Goal: Navigation & Orientation: Find specific page/section

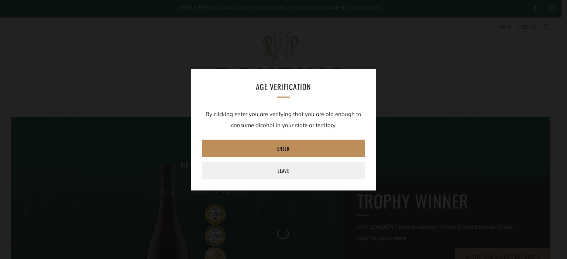
click at [293, 140] on link "Enter" at bounding box center [283, 149] width 162 height 18
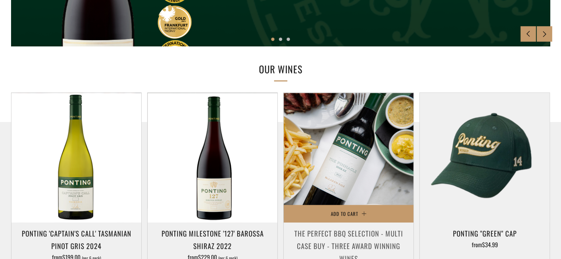
scroll to position [369, 0]
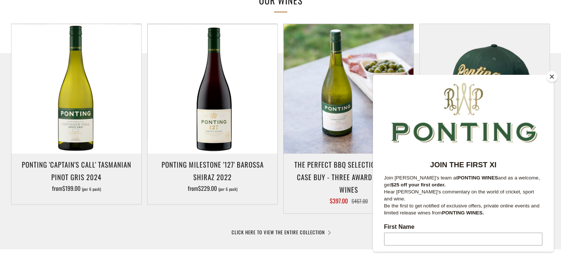
click at [552, 76] on button "Close" at bounding box center [551, 76] width 11 height 11
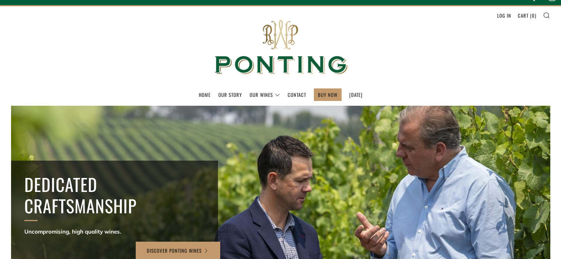
scroll to position [0, 0]
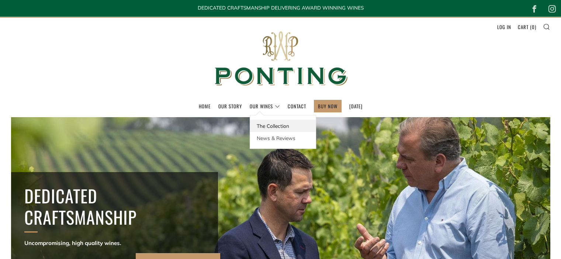
drag, startPoint x: 264, startPoint y: 124, endPoint x: 271, endPoint y: 123, distance: 6.7
click at [266, 124] on link "The Collection" at bounding box center [283, 126] width 66 height 12
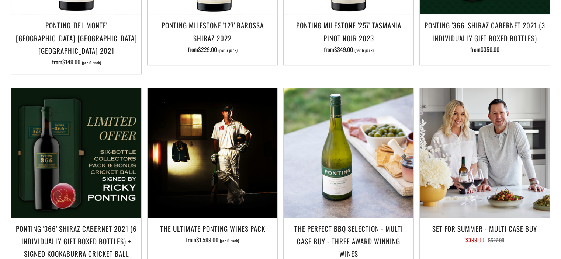
scroll to position [700, 0]
